Goal: Task Accomplishment & Management: Complete application form

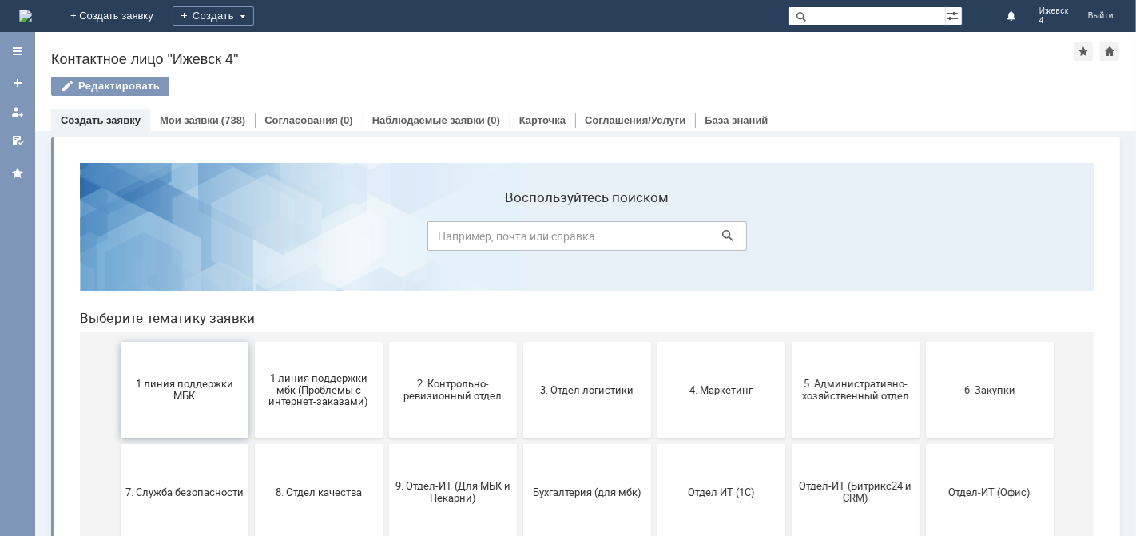
click at [225, 389] on span "1 линия поддержки МБК" at bounding box center [184, 389] width 118 height 24
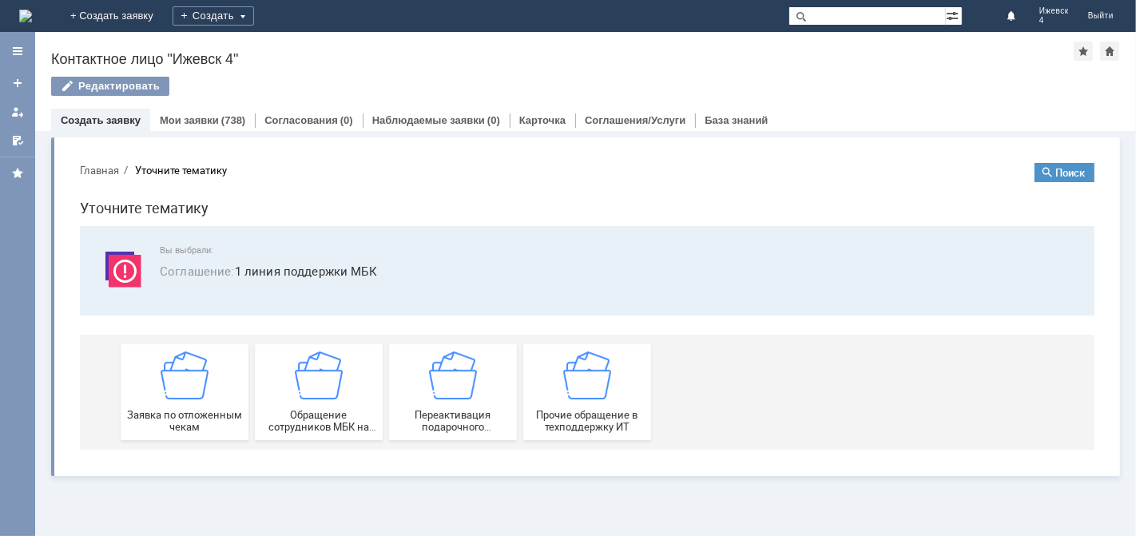
click at [231, 398] on div "Заявка по отложенным чекам" at bounding box center [184, 392] width 118 height 82
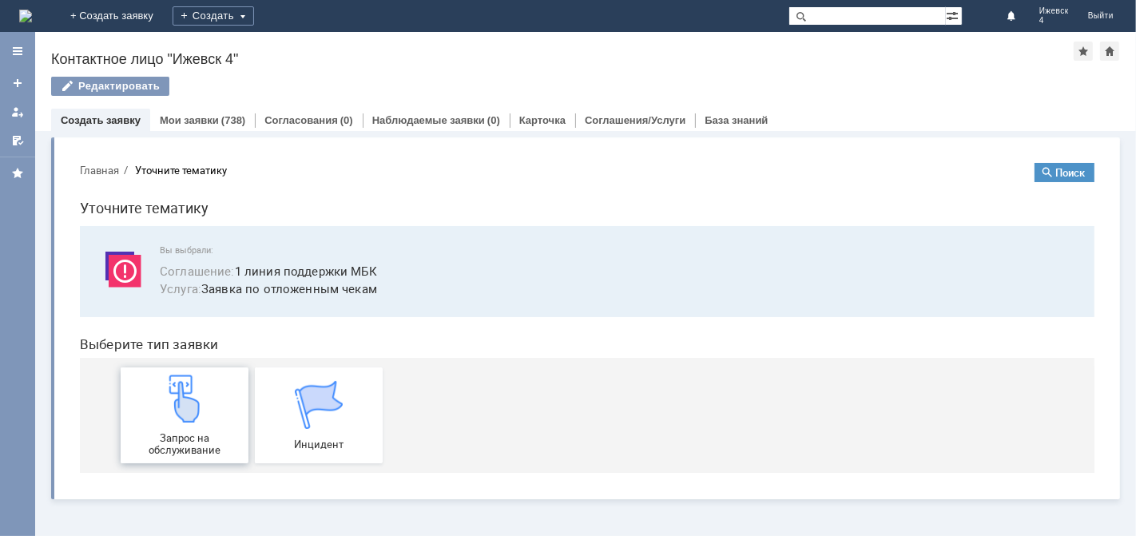
click at [235, 404] on div "Запрос на обслуживание" at bounding box center [184, 415] width 118 height 82
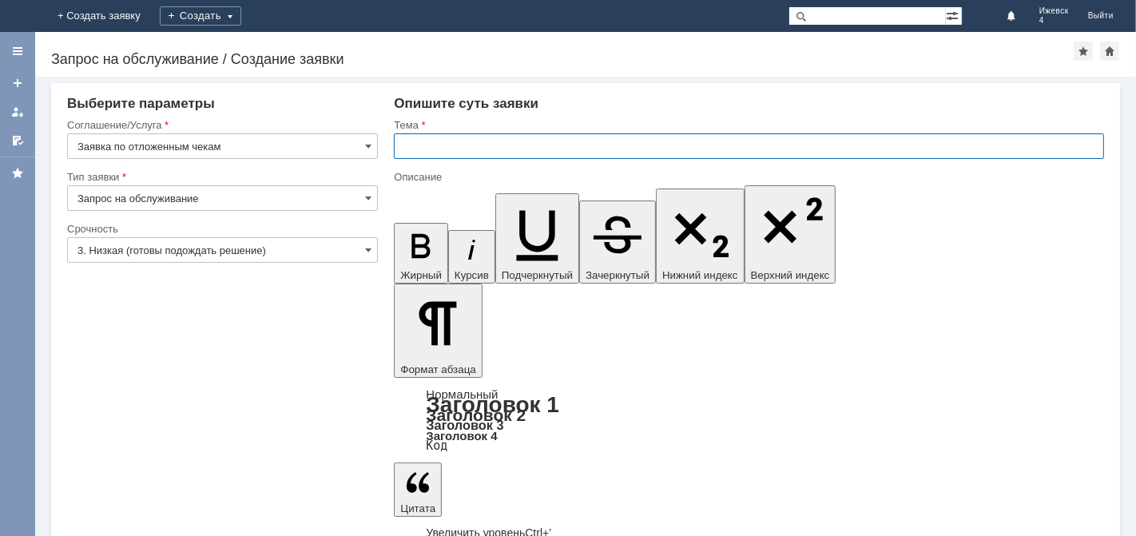
click at [447, 142] on input "text" at bounding box center [749, 146] width 710 height 26
click at [572, 143] on input "оТМЕНА ЧЕКОВ ЗА 21.08.25 МБК ИИЖЕКВСК 4" at bounding box center [749, 146] width 710 height 26
type input "оТМЕНА ЧЕКОВ ЗА 21.08.25 МБК ИЖЕКВСК 4"
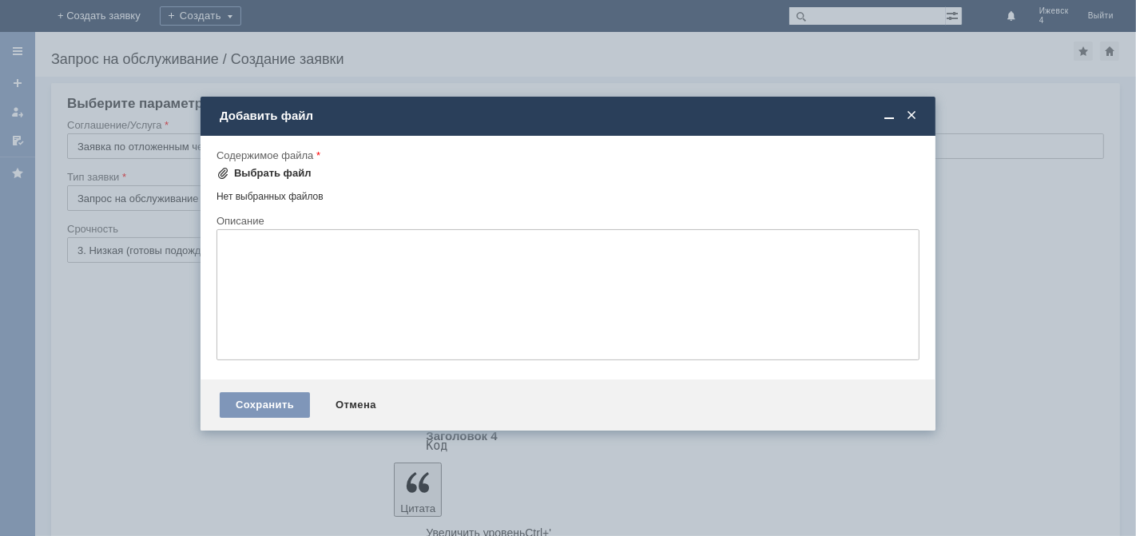
click at [257, 165] on div "Выбрать файл" at bounding box center [264, 173] width 95 height 19
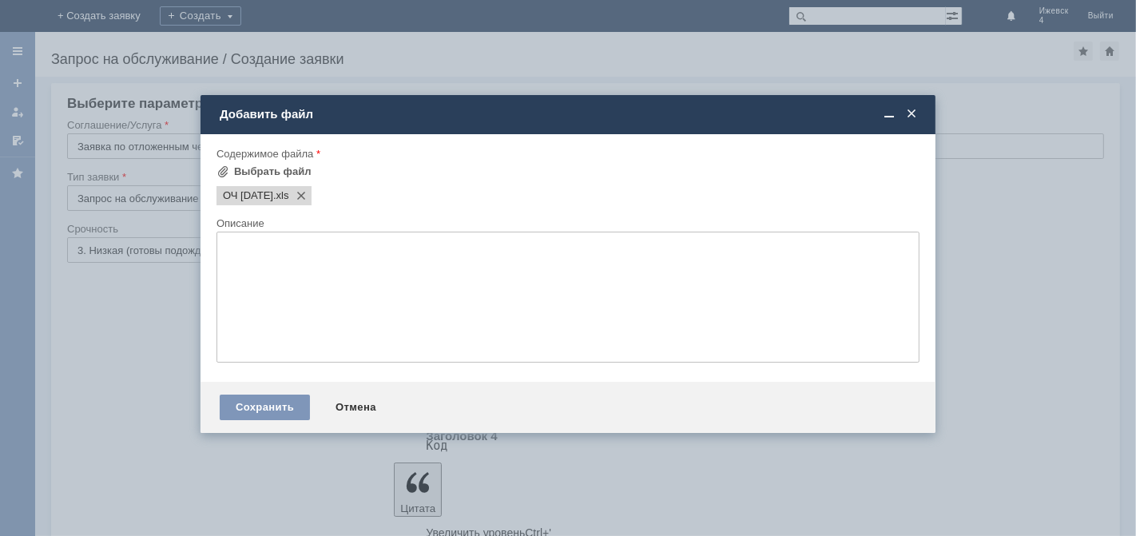
click at [907, 110] on span at bounding box center [912, 114] width 16 height 14
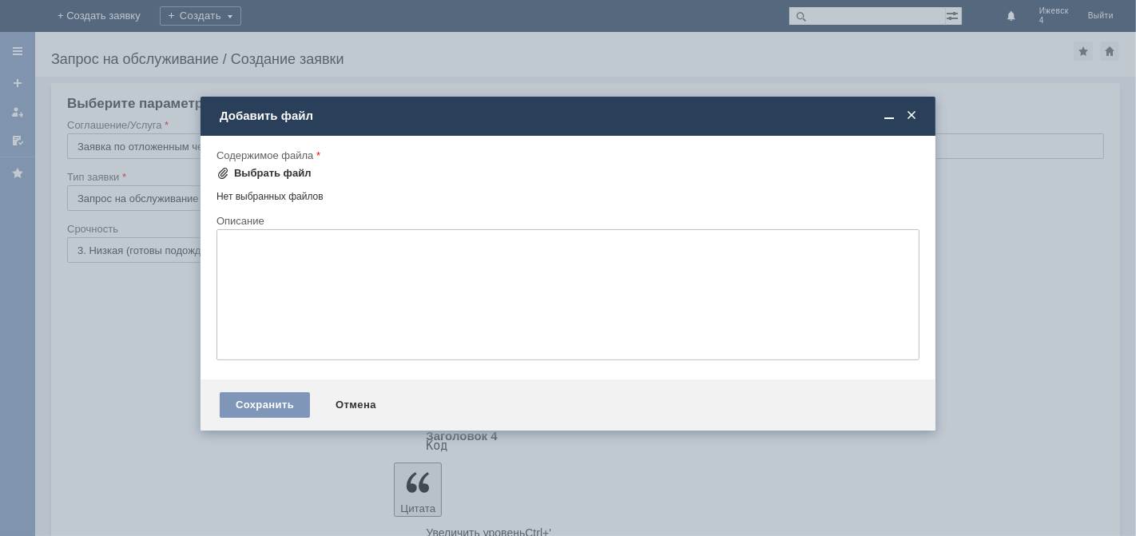
click at [256, 170] on div "Выбрать файл" at bounding box center [273, 173] width 78 height 13
drag, startPoint x: 921, startPoint y: 117, endPoint x: 908, endPoint y: 122, distance: 14.7
click at [913, 121] on div "Добавить файл" at bounding box center [568, 116] width 735 height 18
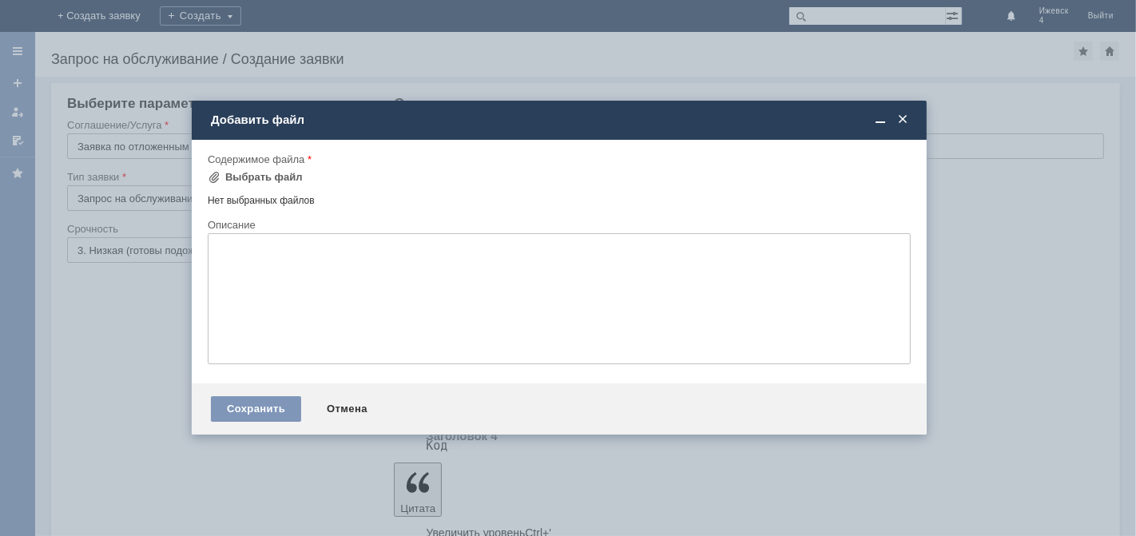
click at [898, 121] on span at bounding box center [903, 120] width 16 height 14
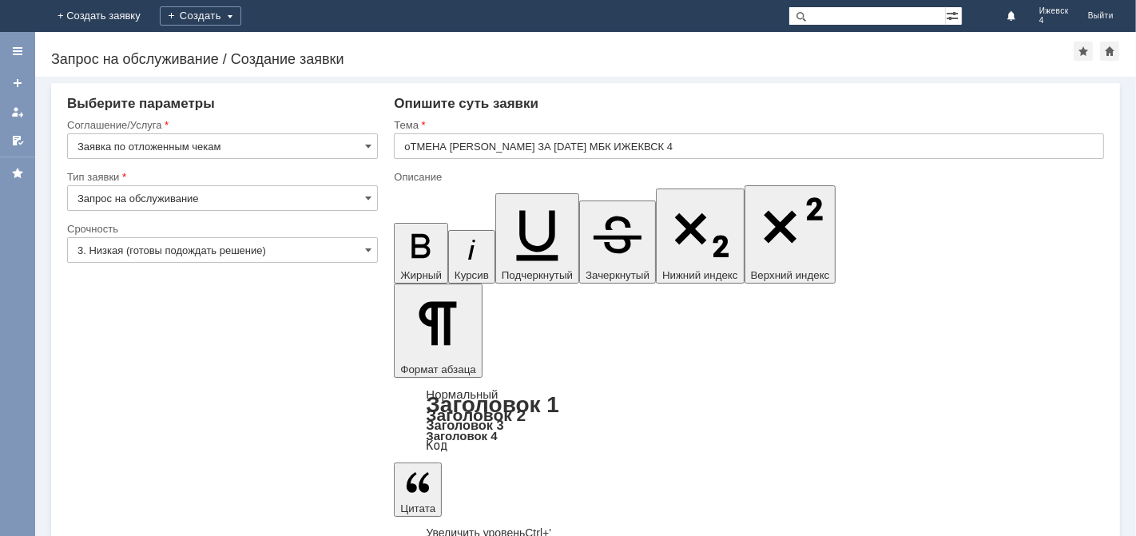
drag, startPoint x: 469, startPoint y: 344, endPoint x: 452, endPoint y: 352, distance: 18.6
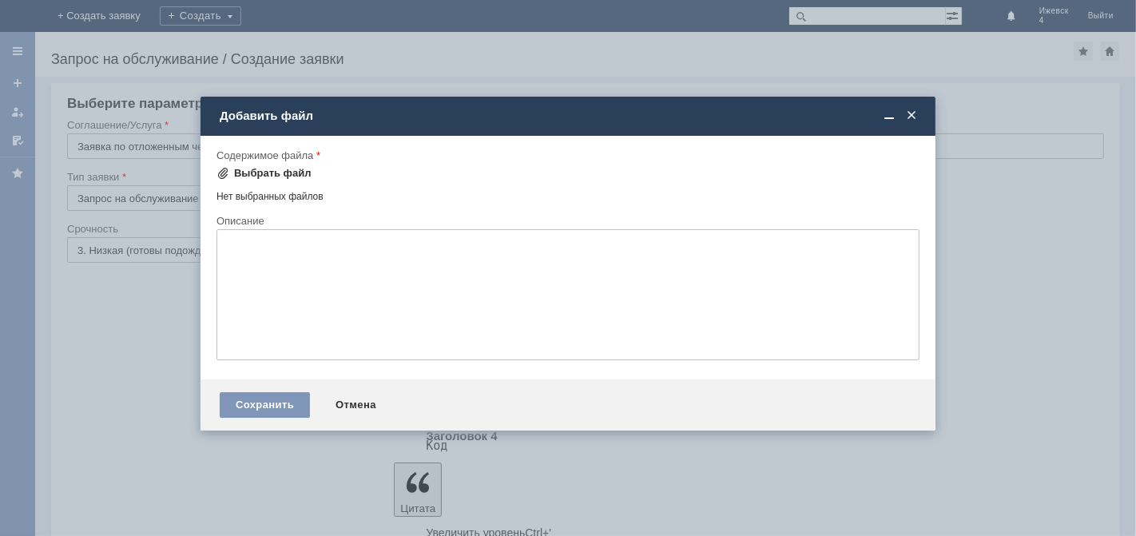
click at [241, 175] on div "Выбрать файл" at bounding box center [273, 173] width 78 height 13
click at [283, 173] on div "Выбрать файл" at bounding box center [273, 173] width 78 height 13
click at [280, 180] on div "Выбрать файл" at bounding box center [264, 173] width 95 height 19
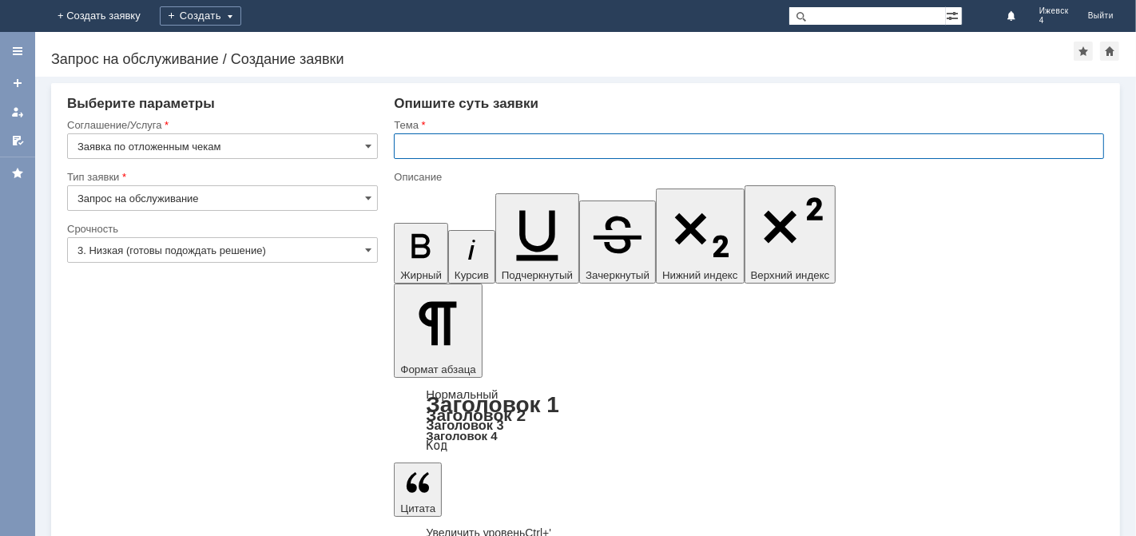
click at [445, 153] on input "text" at bounding box center [749, 146] width 710 height 26
type input "мбк 4 ОТЛОЖЕННЫЕ ЧЕКИ ЗА 21.0825."
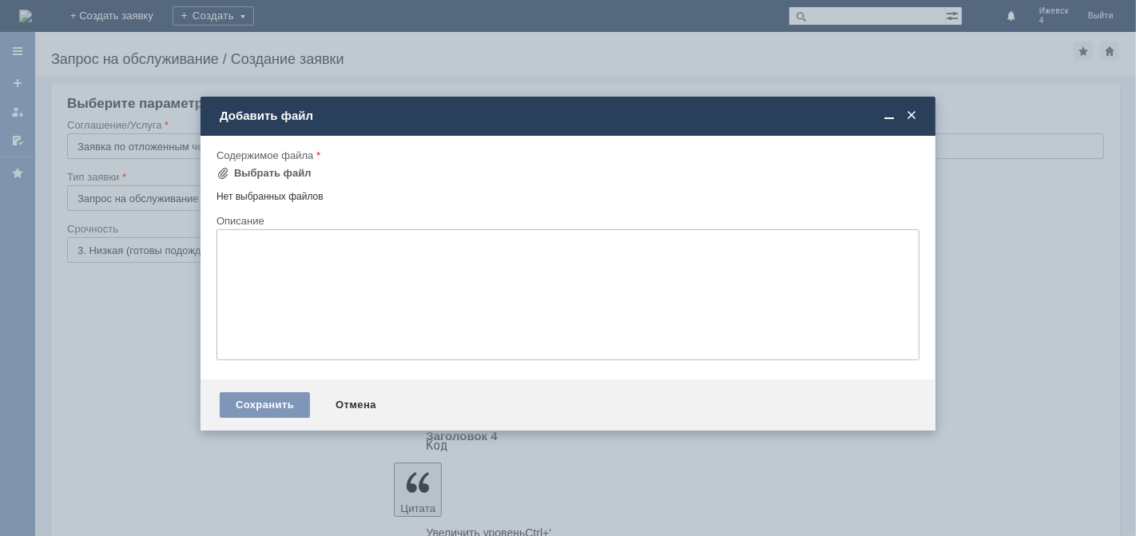
click at [904, 109] on span at bounding box center [912, 116] width 16 height 14
